Goal: Navigation & Orientation: Find specific page/section

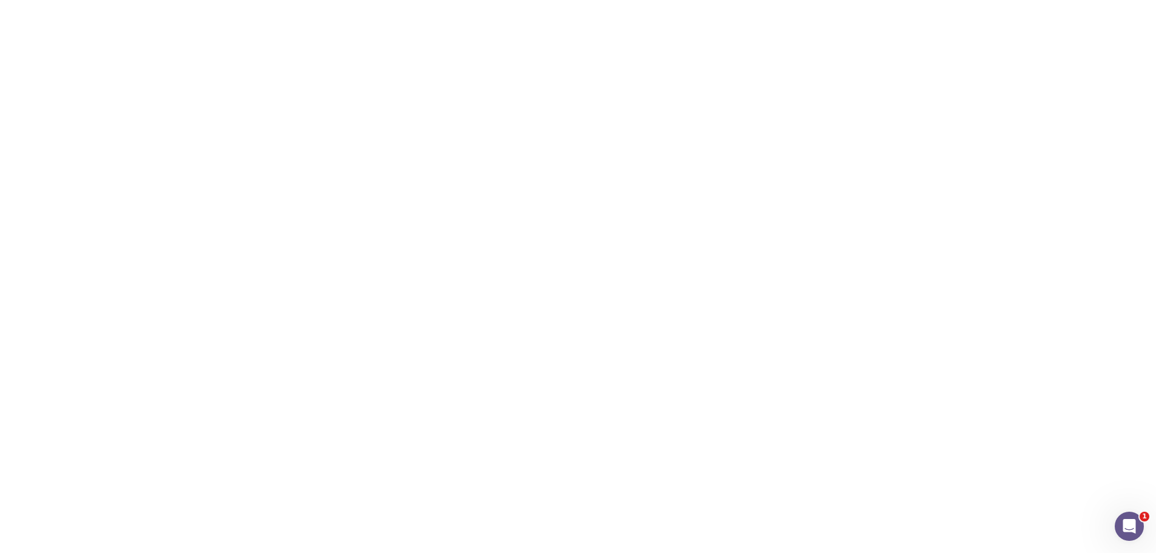
click at [616, 117] on div "Projects Create a new project" at bounding box center [475, 121] width 563 height 51
click at [1123, 517] on icon "Open Intercom Messenger" at bounding box center [1127, 524] width 20 height 20
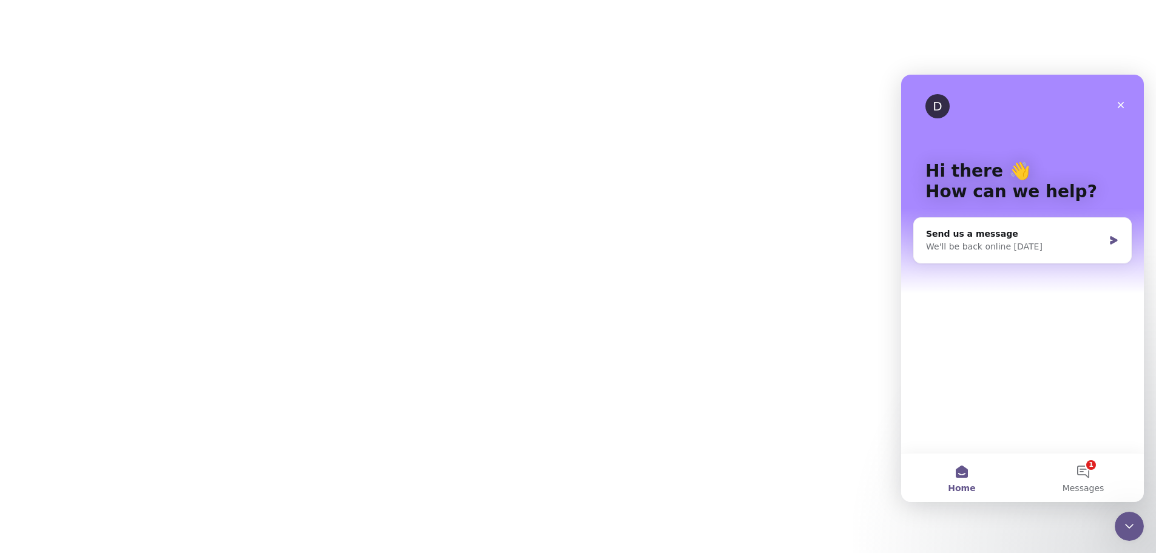
click at [240, 104] on h1 "Projects" at bounding box center [261, 122] width 134 height 39
click at [967, 467] on button "Home" at bounding box center [961, 477] width 121 height 49
click at [1115, 109] on div "Close" at bounding box center [1121, 105] width 22 height 22
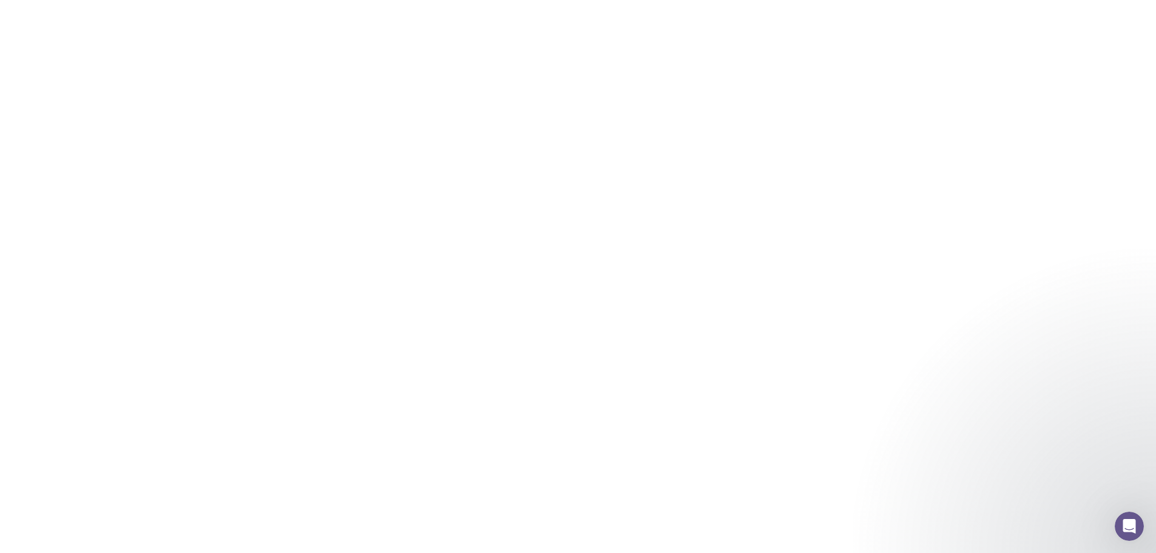
click at [335, 119] on div "Projects Create a new project" at bounding box center [475, 121] width 563 height 51
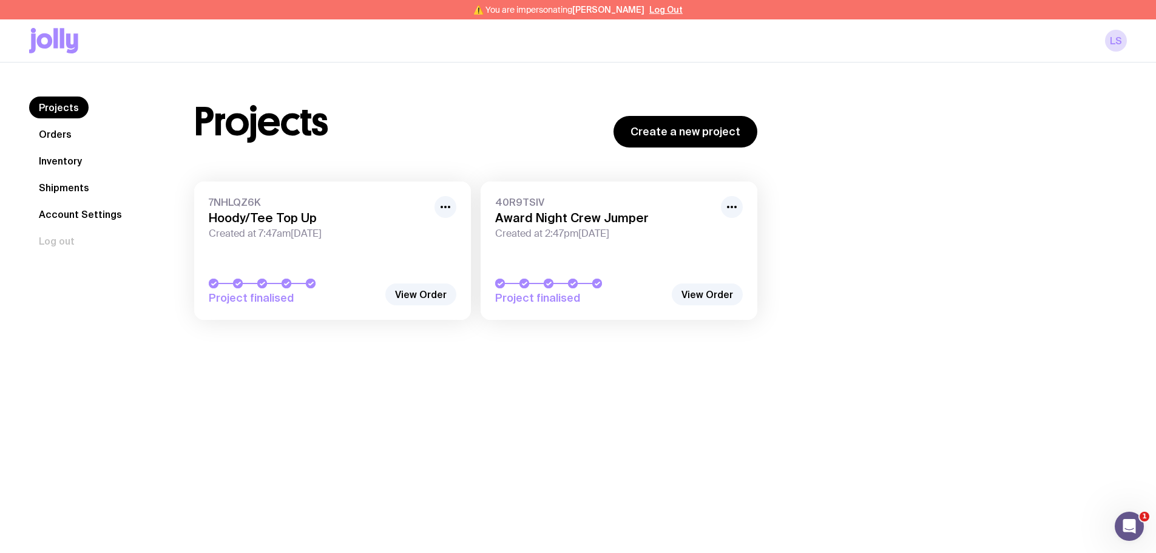
click at [61, 161] on link "Inventory" at bounding box center [60, 161] width 62 height 22
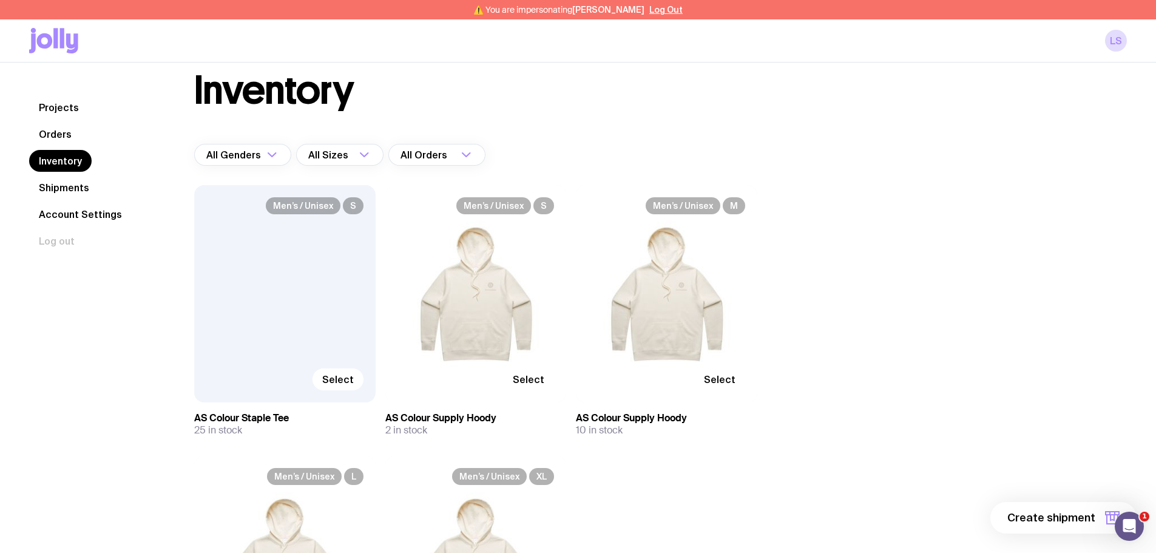
scroll to position [20, 0]
